Goal: Find specific page/section: Find specific page/section

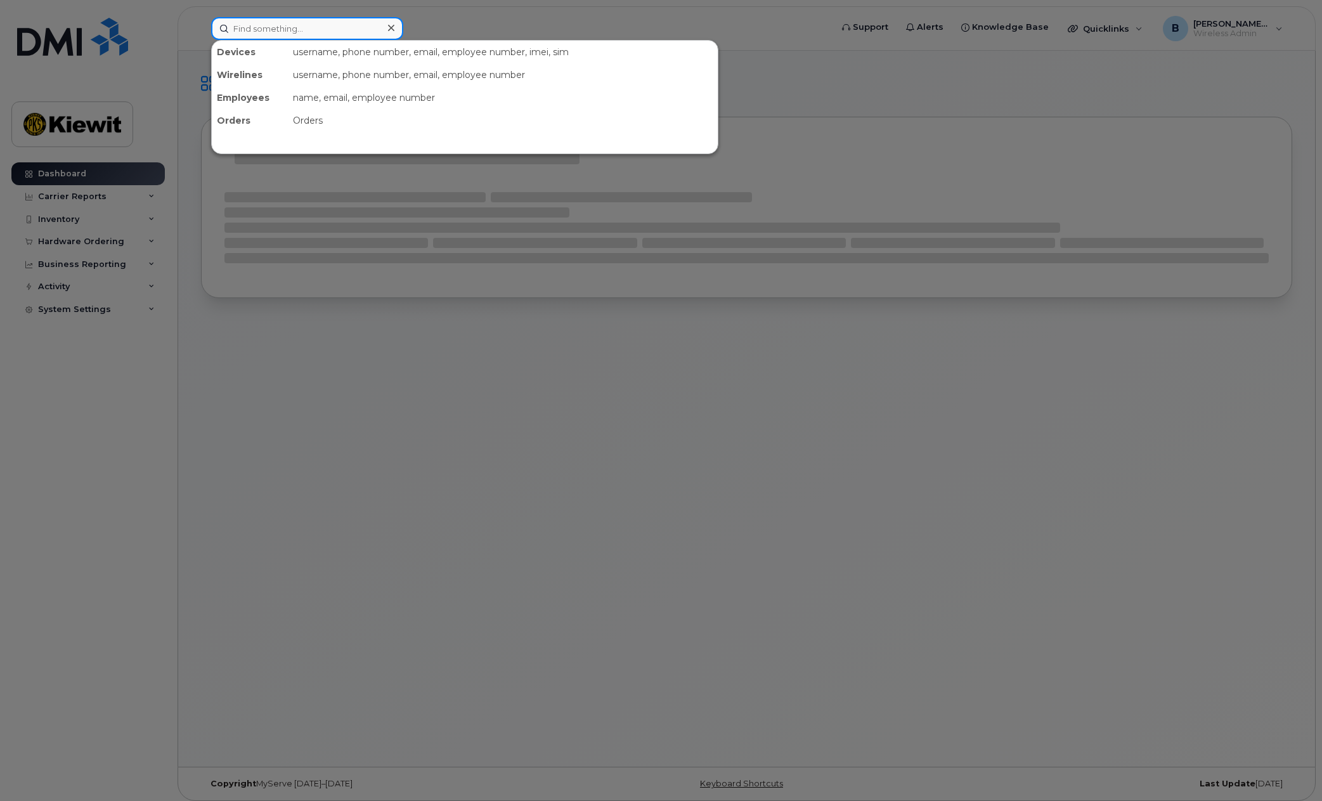
click at [250, 30] on input at bounding box center [307, 28] width 192 height 23
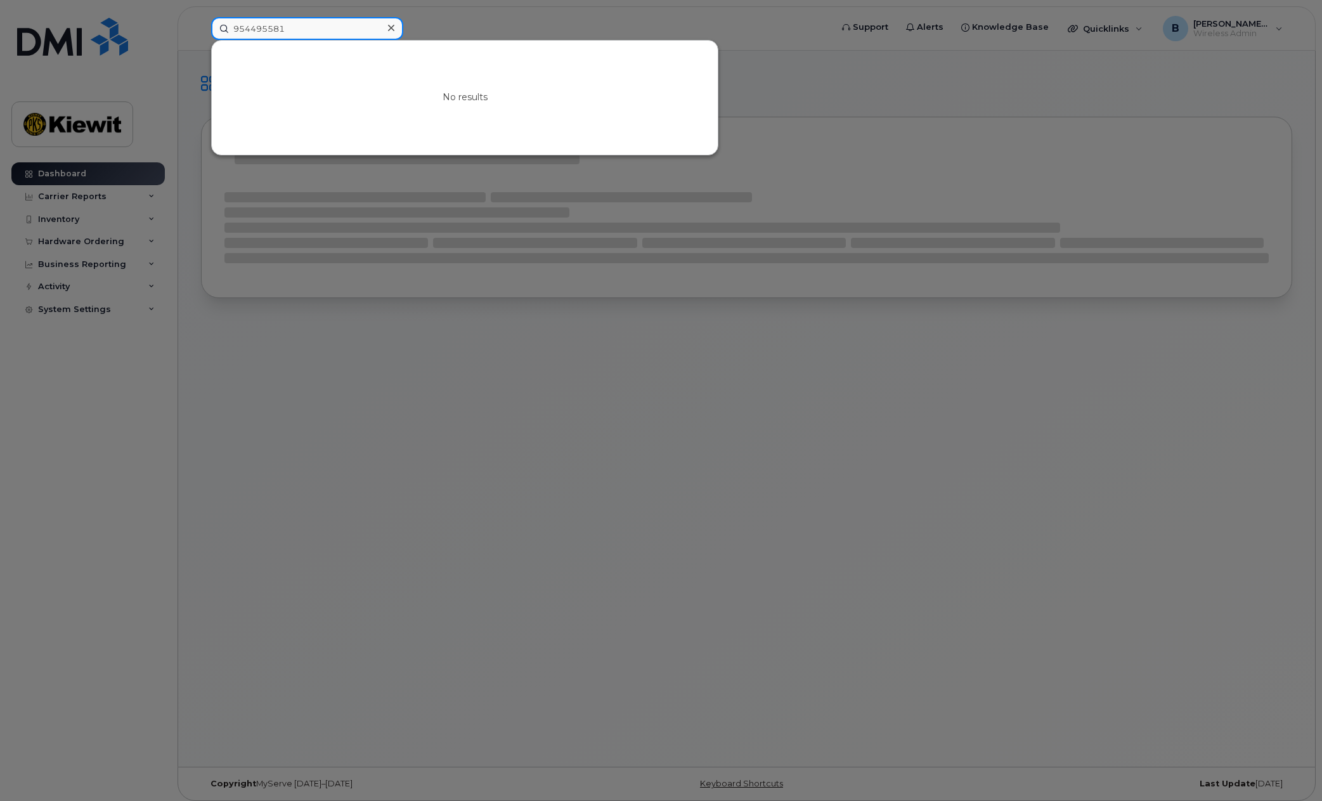
click at [316, 25] on input "954495581" at bounding box center [307, 28] width 192 height 23
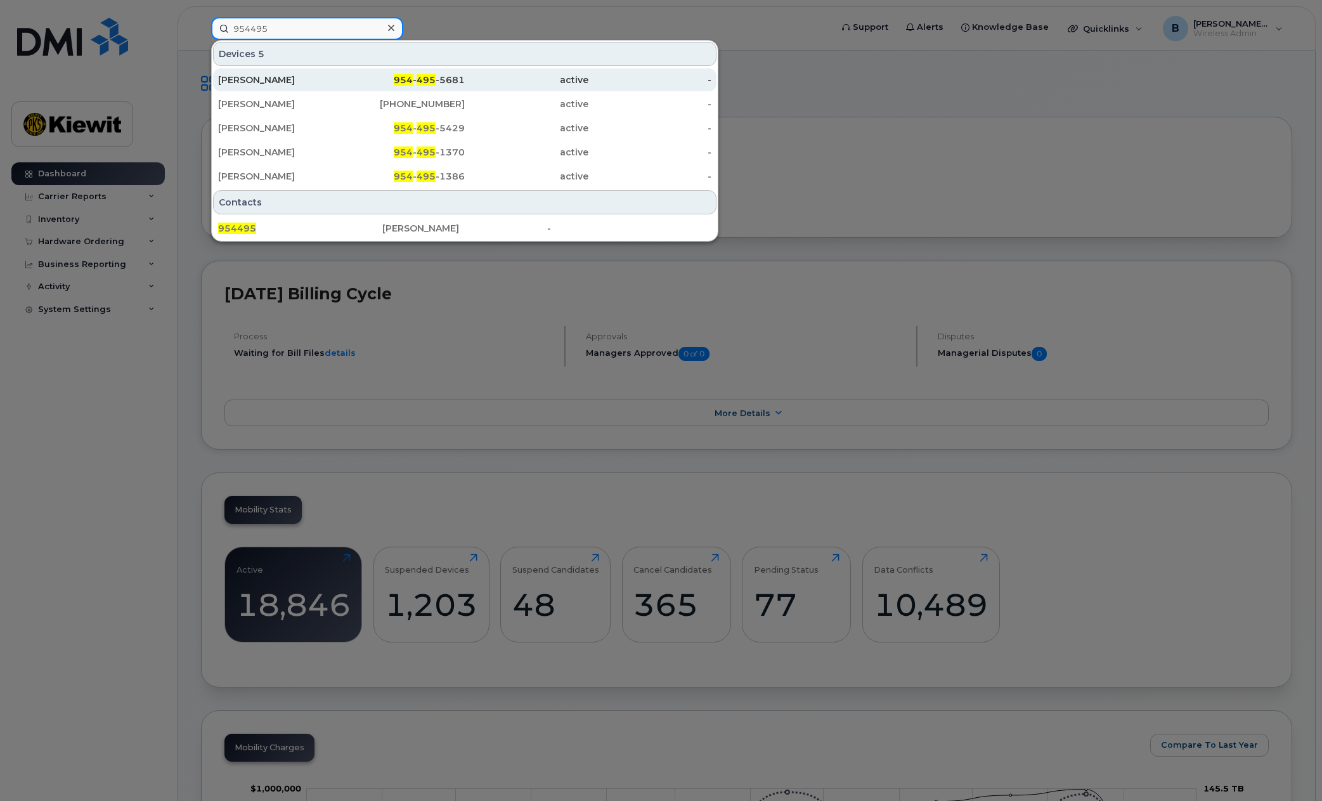
type input "954495"
click at [336, 81] on div "[PERSON_NAME]" at bounding box center [280, 80] width 124 height 13
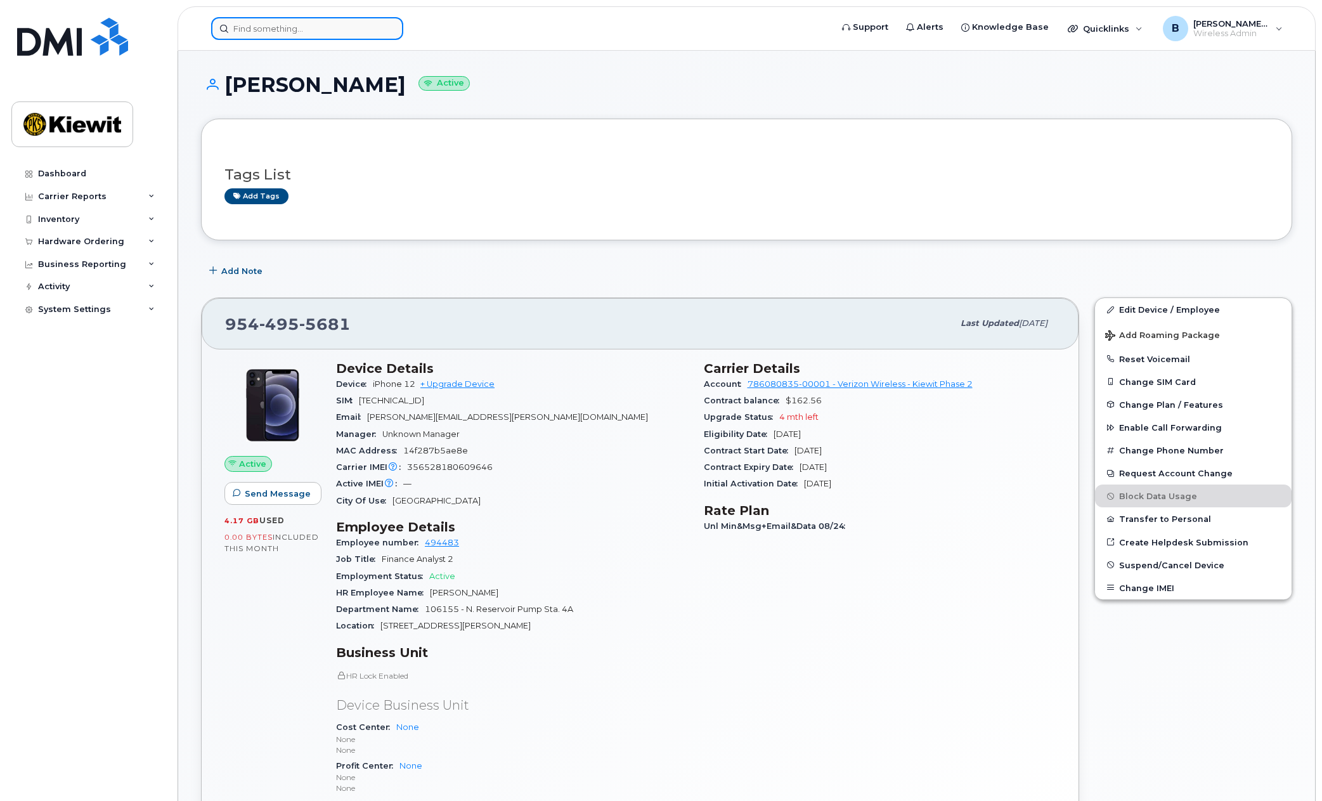
click at [315, 36] on input at bounding box center [307, 28] width 192 height 23
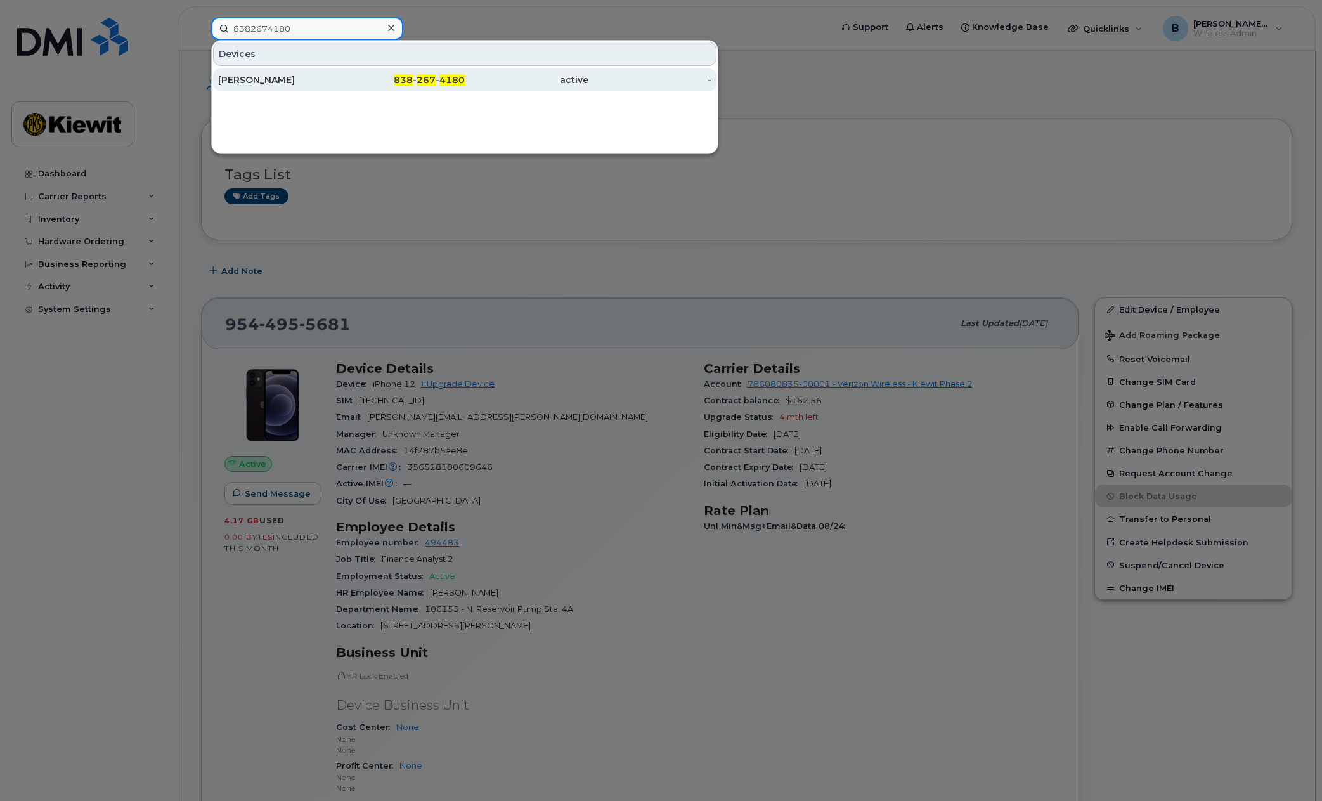
type input "8382674180"
click at [385, 83] on div "838 - 267 - 4180" at bounding box center [404, 80] width 124 height 13
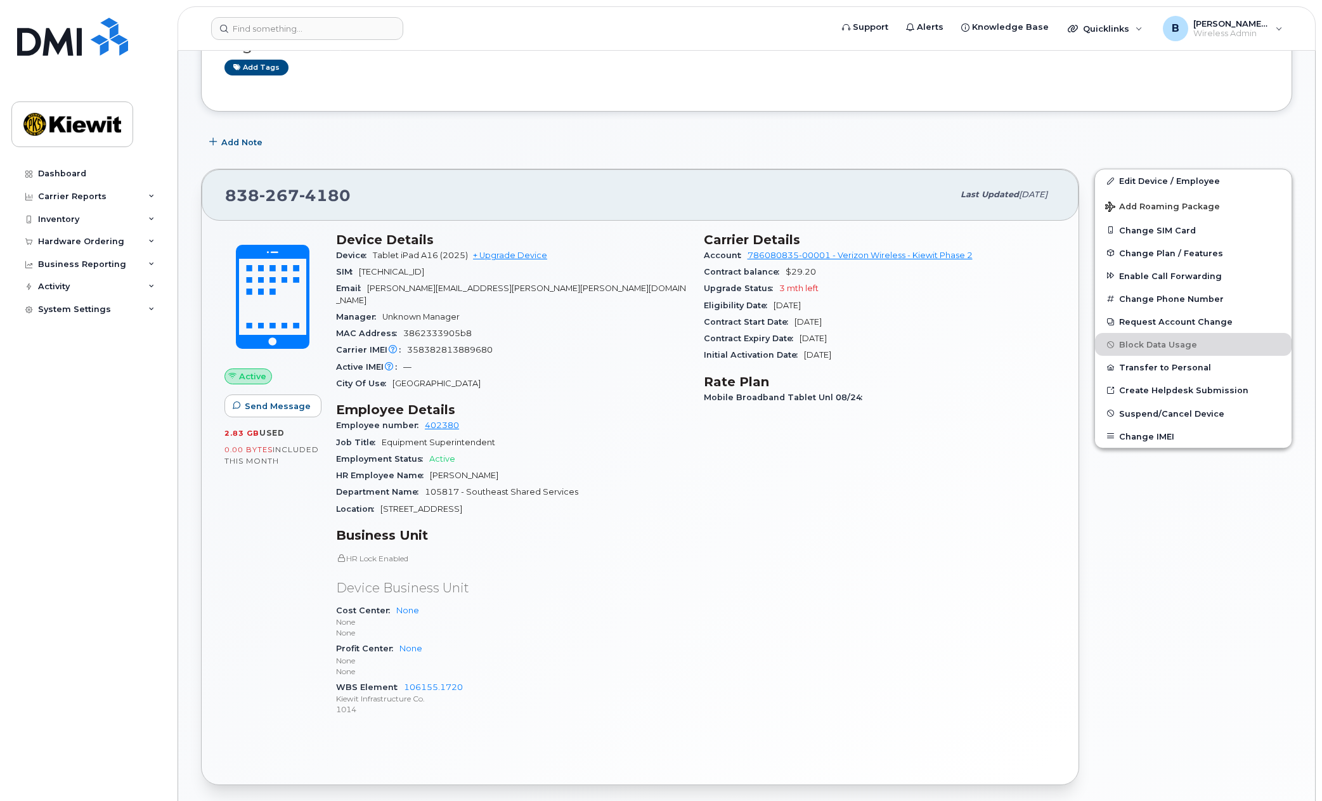
scroll to position [254, 0]
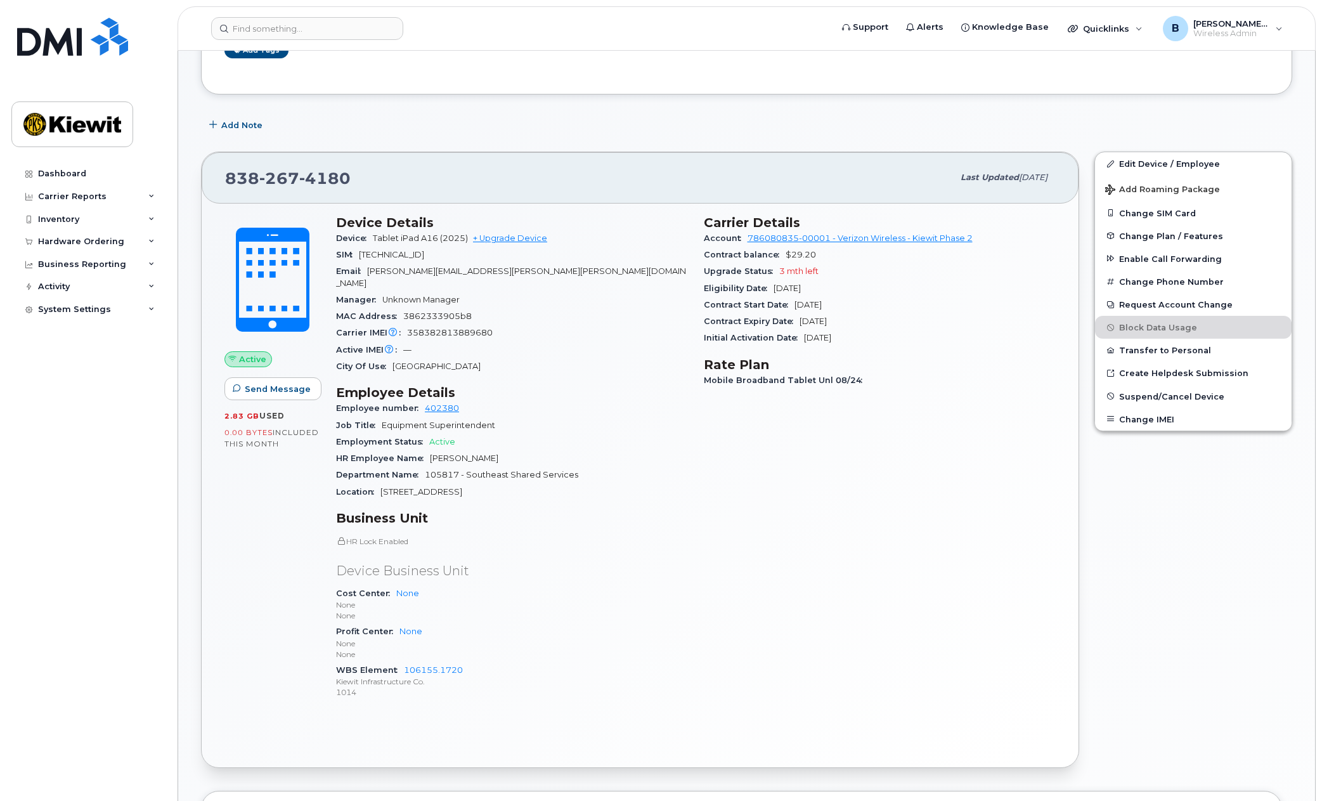
click at [717, 524] on div "Carrier Details Account 786080835-00001 - Verizon Wireless - [PERSON_NAME] Phas…" at bounding box center [880, 462] width 368 height 511
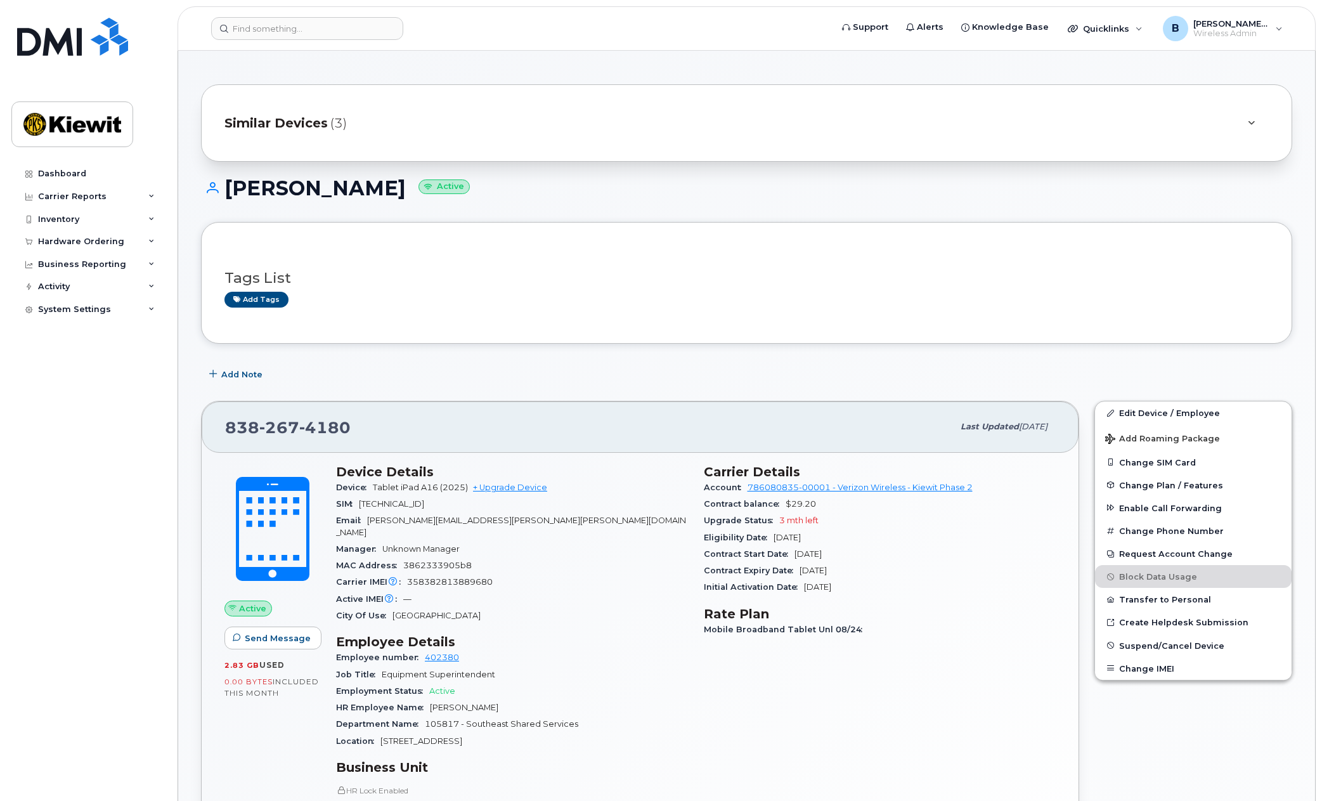
scroll to position [0, 0]
